Goal: Check status: Check status

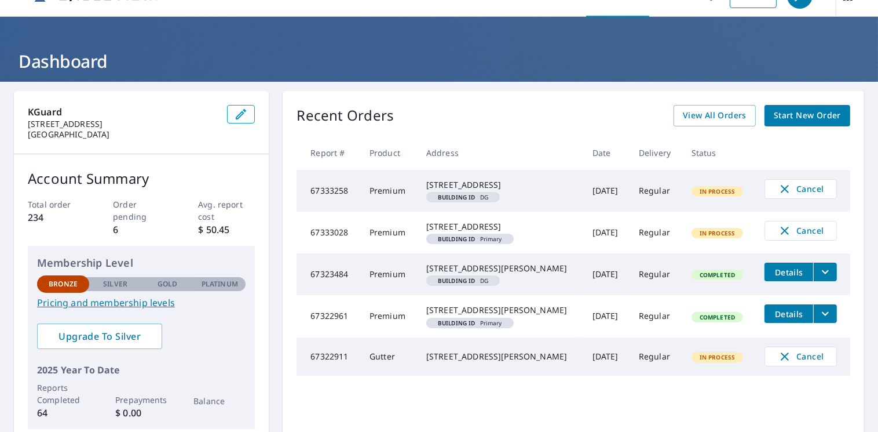
scroll to position [25, 0]
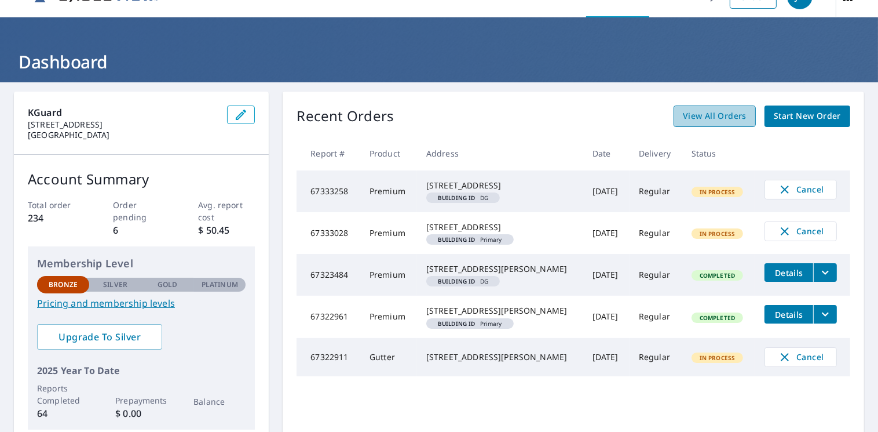
click at [707, 118] on span "View All Orders" at bounding box center [715, 116] width 64 height 14
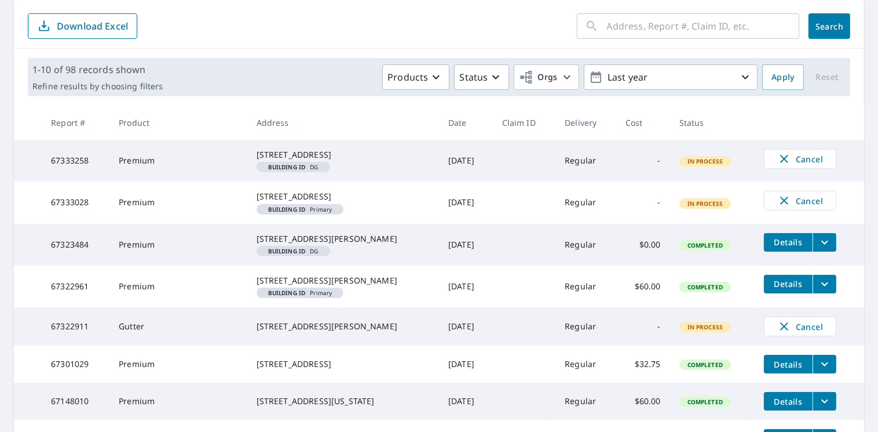
scroll to position [92, 0]
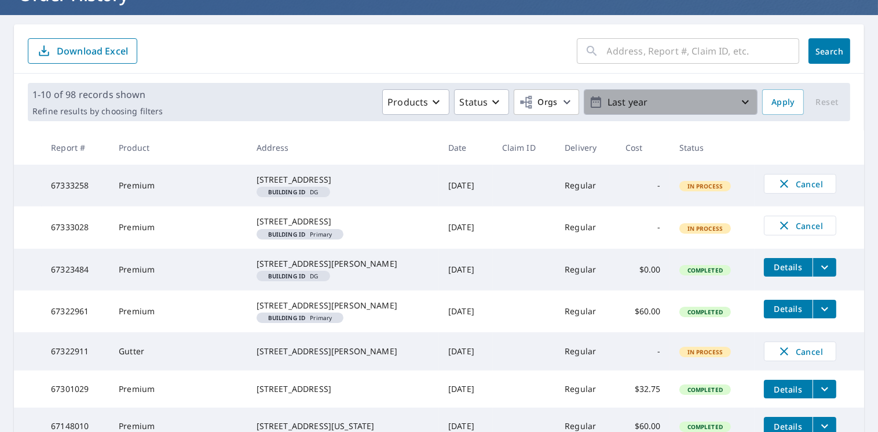
click at [719, 99] on p "Last year" at bounding box center [671, 102] width 136 height 20
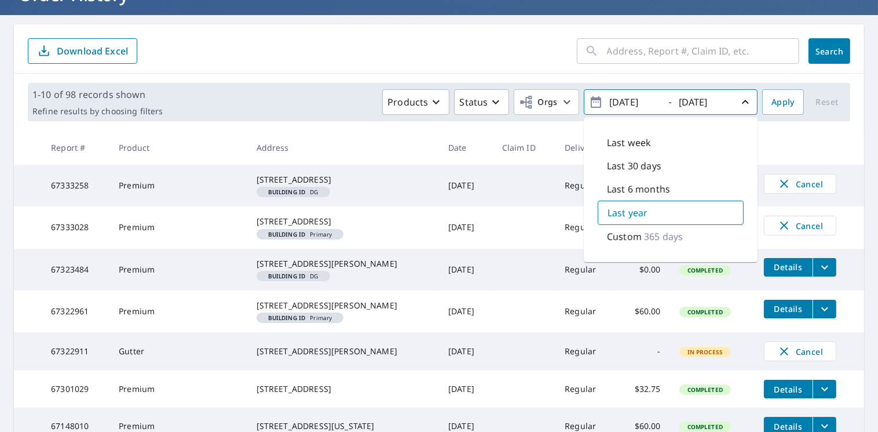
click at [635, 146] on p "Last week" at bounding box center [629, 143] width 44 height 14
type input "[DATE]"
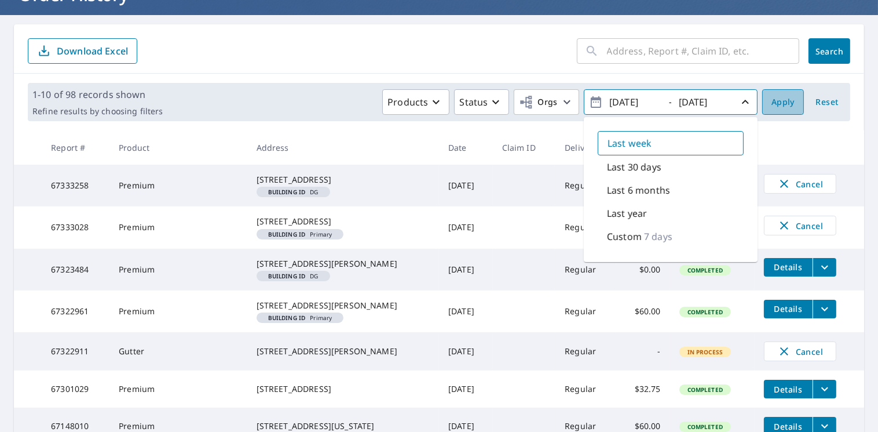
click at [772, 101] on span "Apply" at bounding box center [783, 102] width 23 height 14
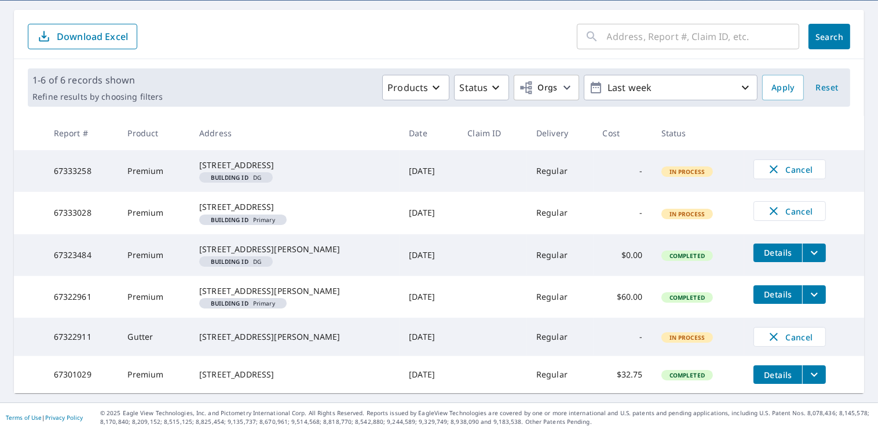
scroll to position [162, 0]
click at [257, 335] on div "[STREET_ADDRESS][PERSON_NAME]" at bounding box center [294, 337] width 191 height 12
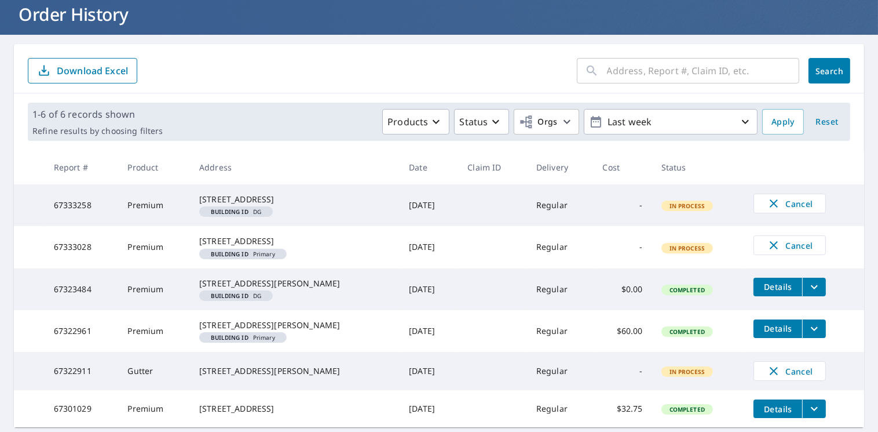
scroll to position [77, 0]
